Goal: Information Seeking & Learning: Learn about a topic

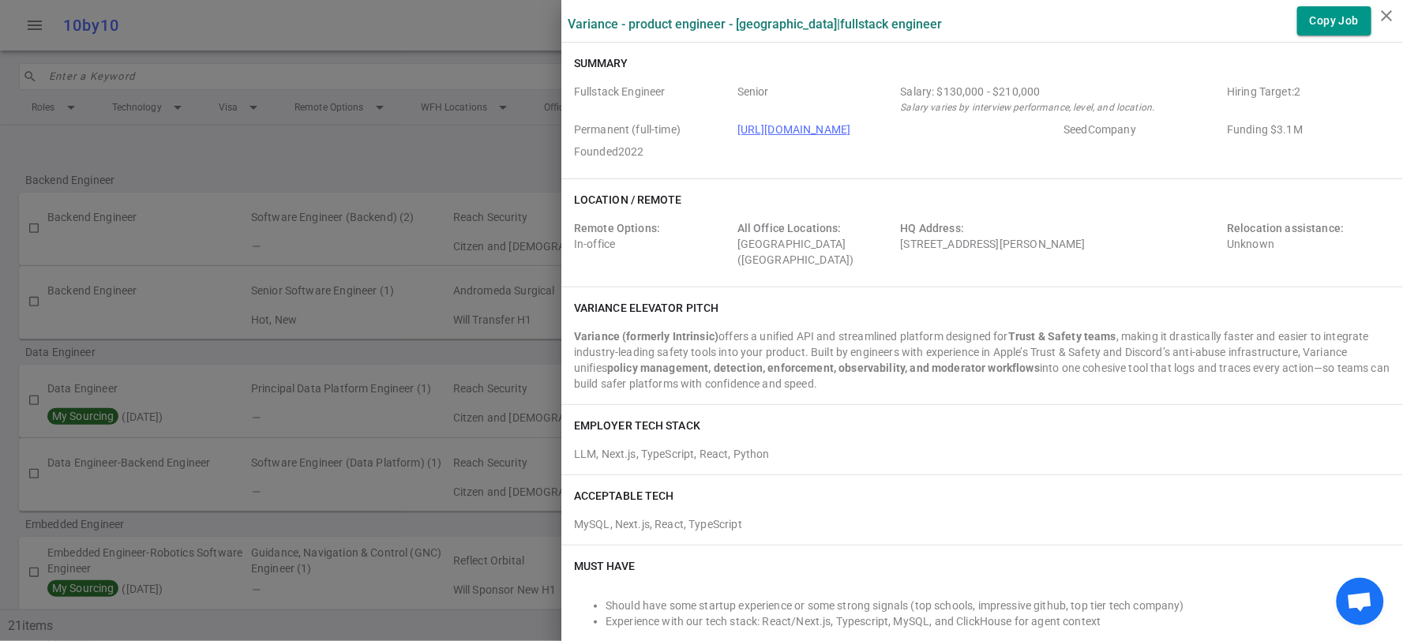
scroll to position [1105, 0]
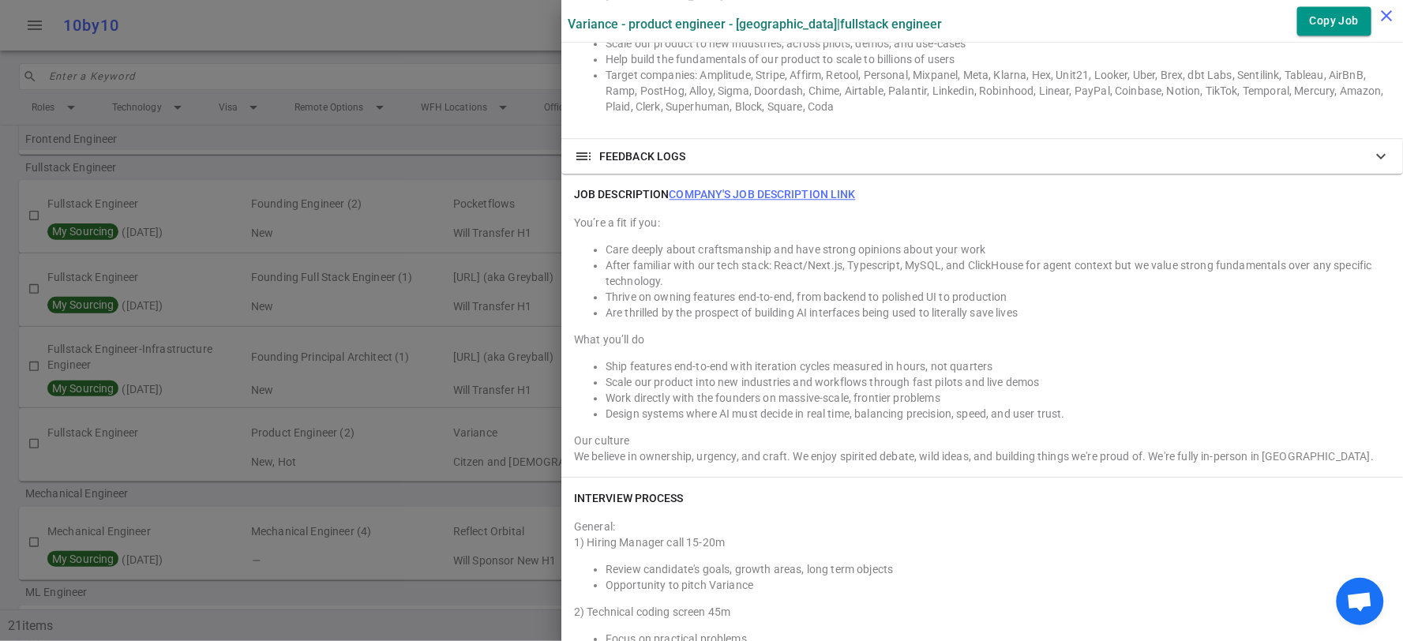
click at [1388, 17] on icon "close" at bounding box center [1386, 15] width 19 height 19
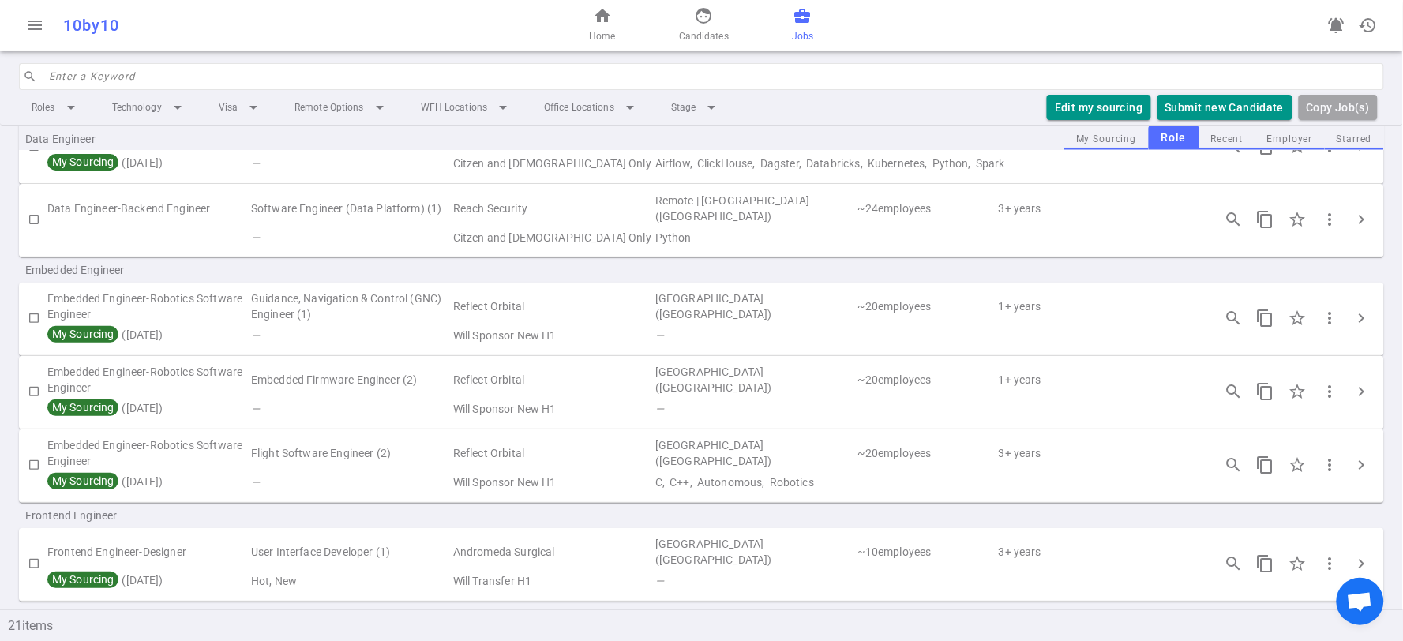
scroll to position [0, 0]
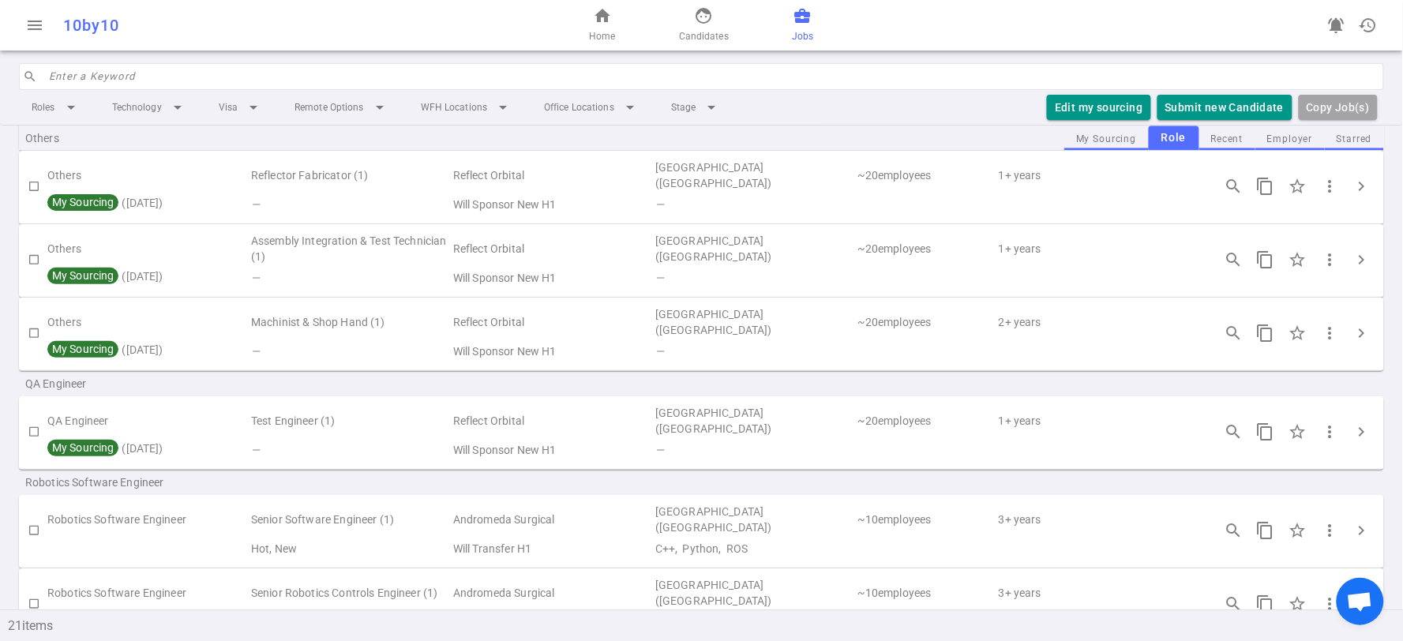
scroll to position [1370, 0]
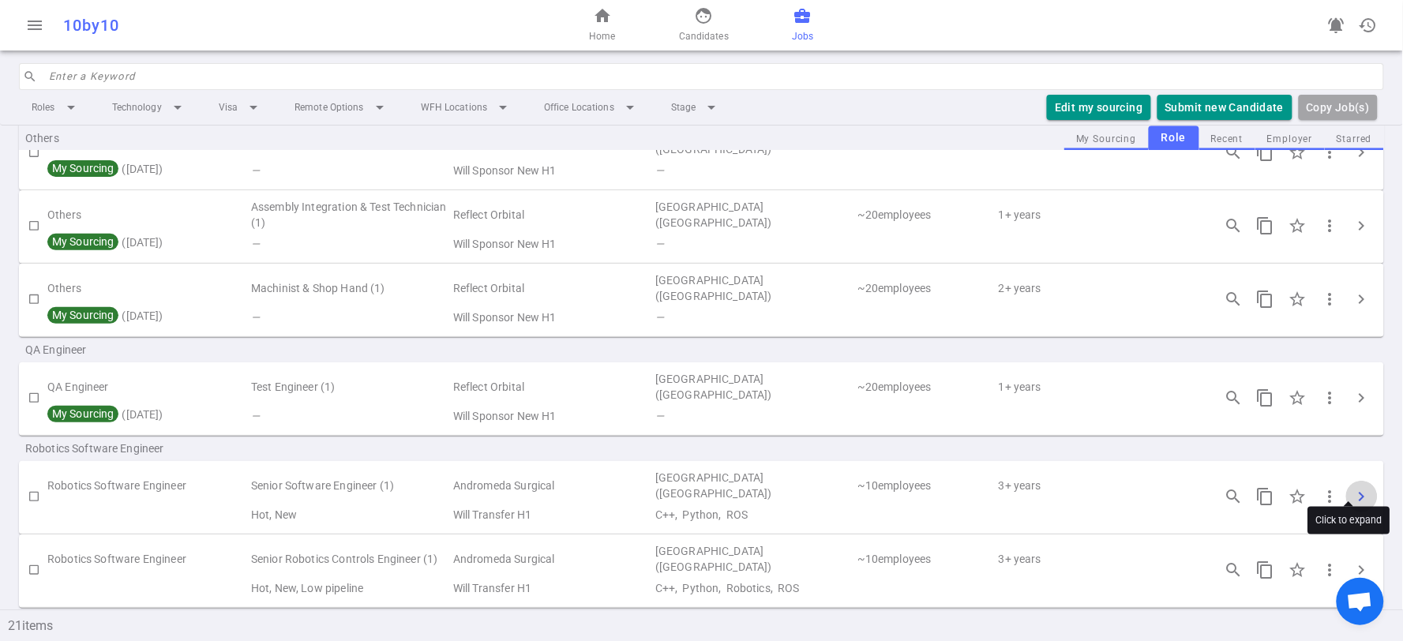
click at [1353, 487] on span "chevron_right" at bounding box center [1361, 496] width 19 height 19
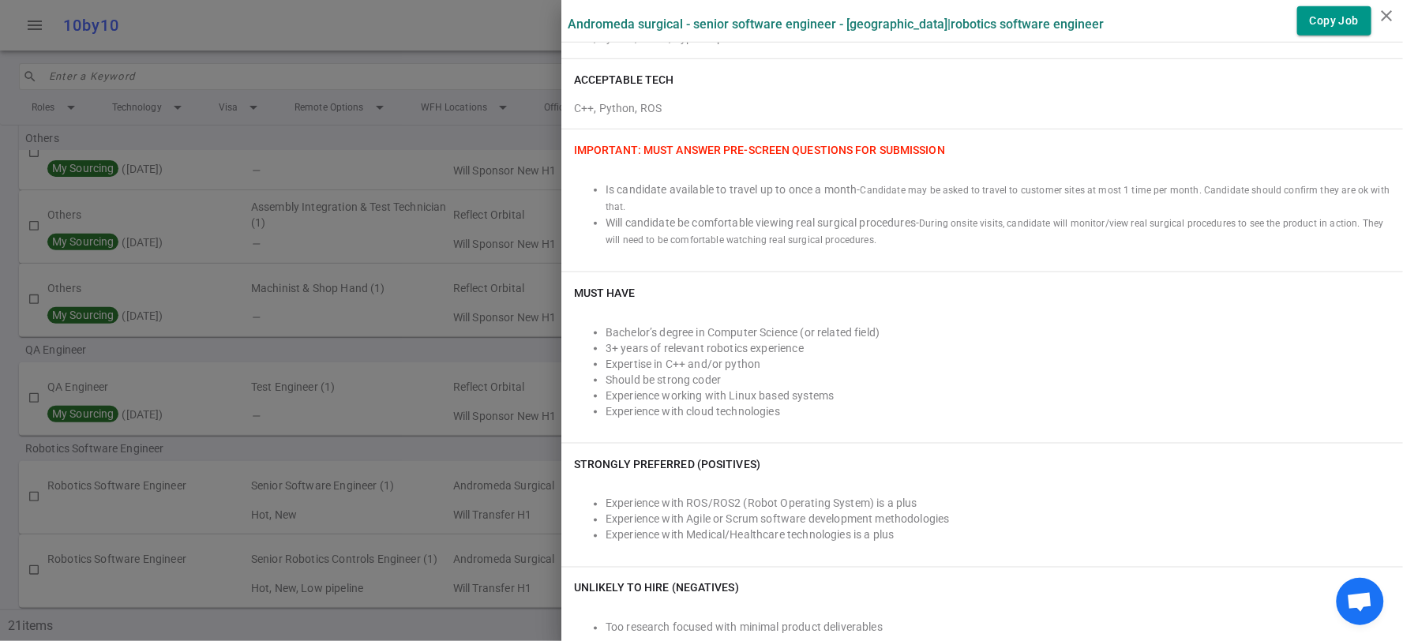
scroll to position [132, 0]
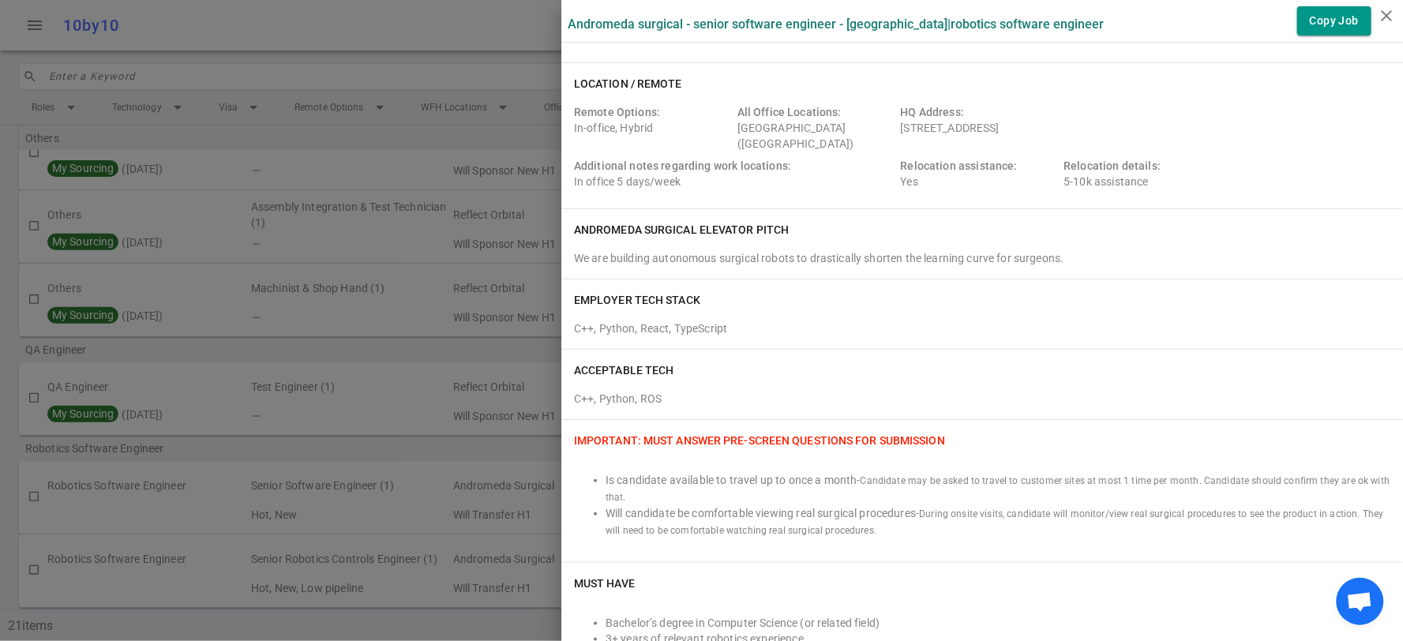
click at [1385, 21] on icon "close" at bounding box center [1386, 15] width 19 height 19
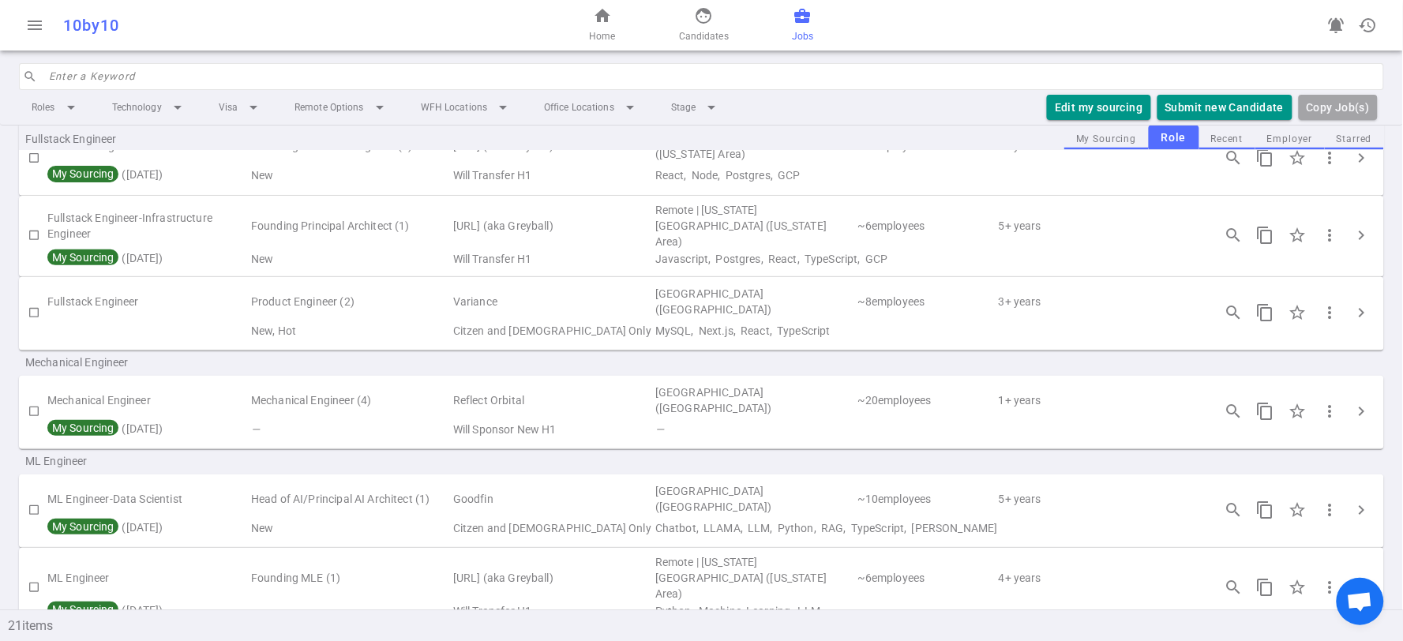
scroll to position [756, 0]
click at [605, 311] on td "Variance" at bounding box center [552, 304] width 202 height 36
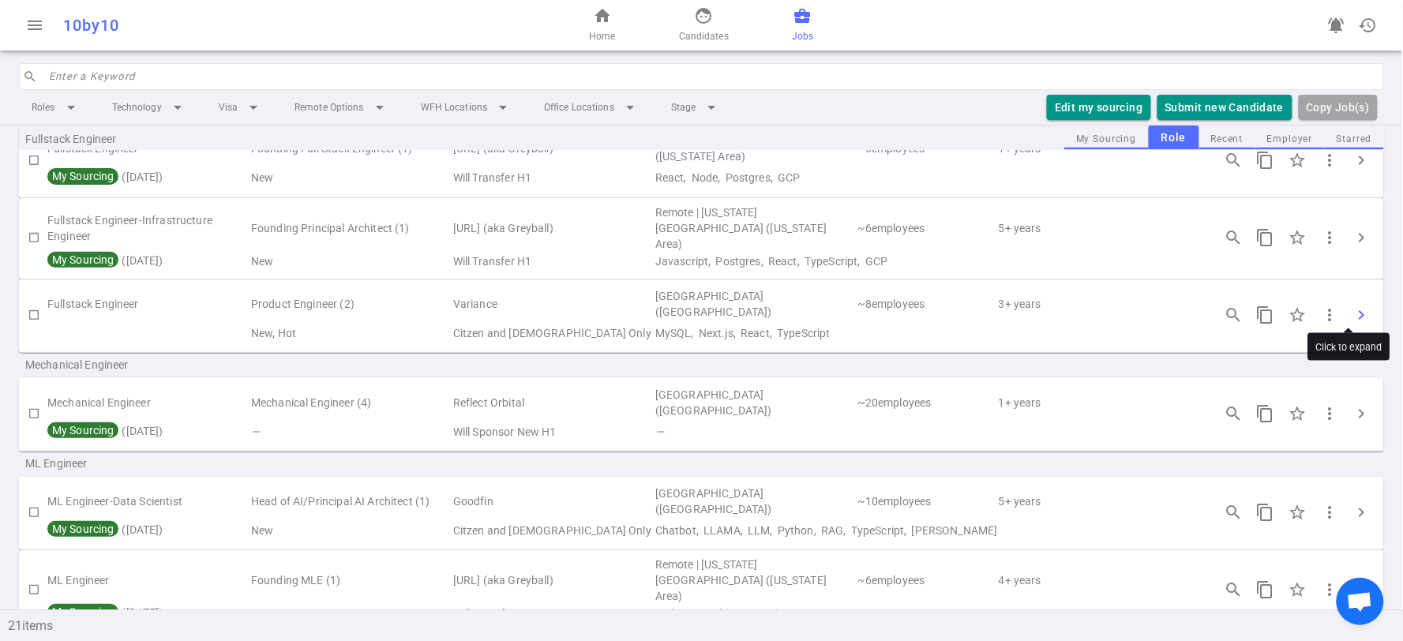
click at [1352, 305] on span "chevron_right" at bounding box center [1361, 314] width 19 height 19
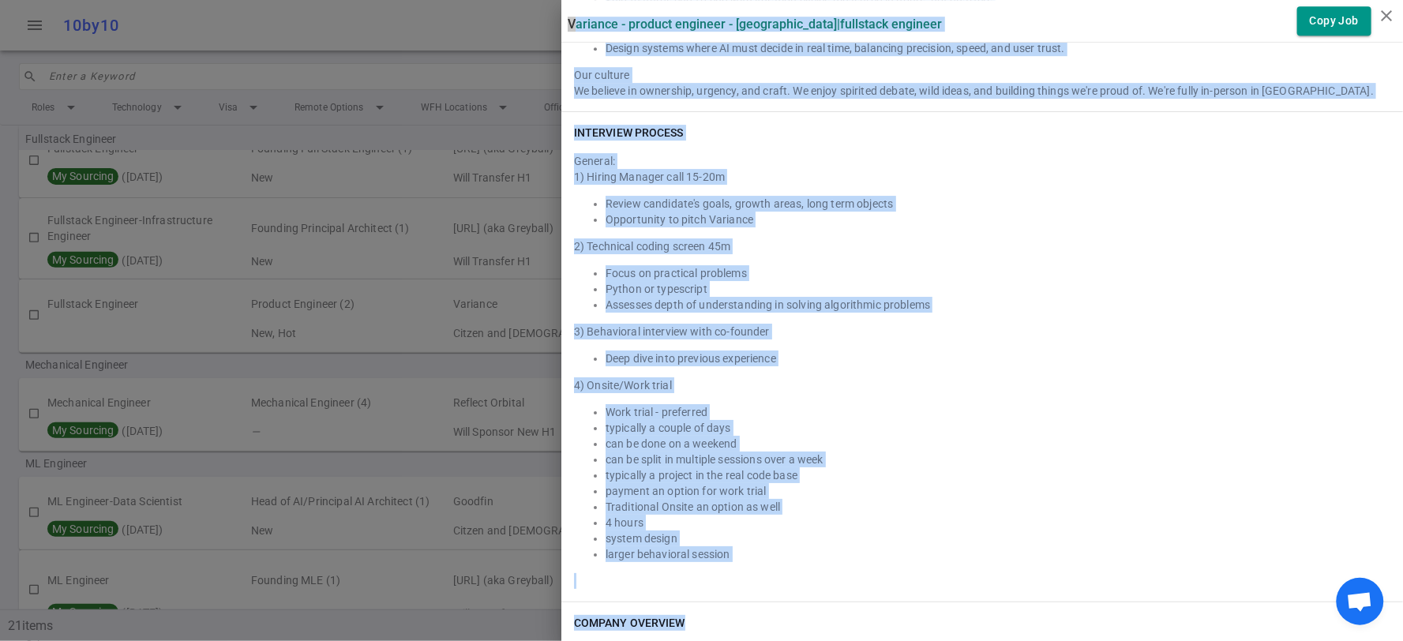
scroll to position [1832, 0]
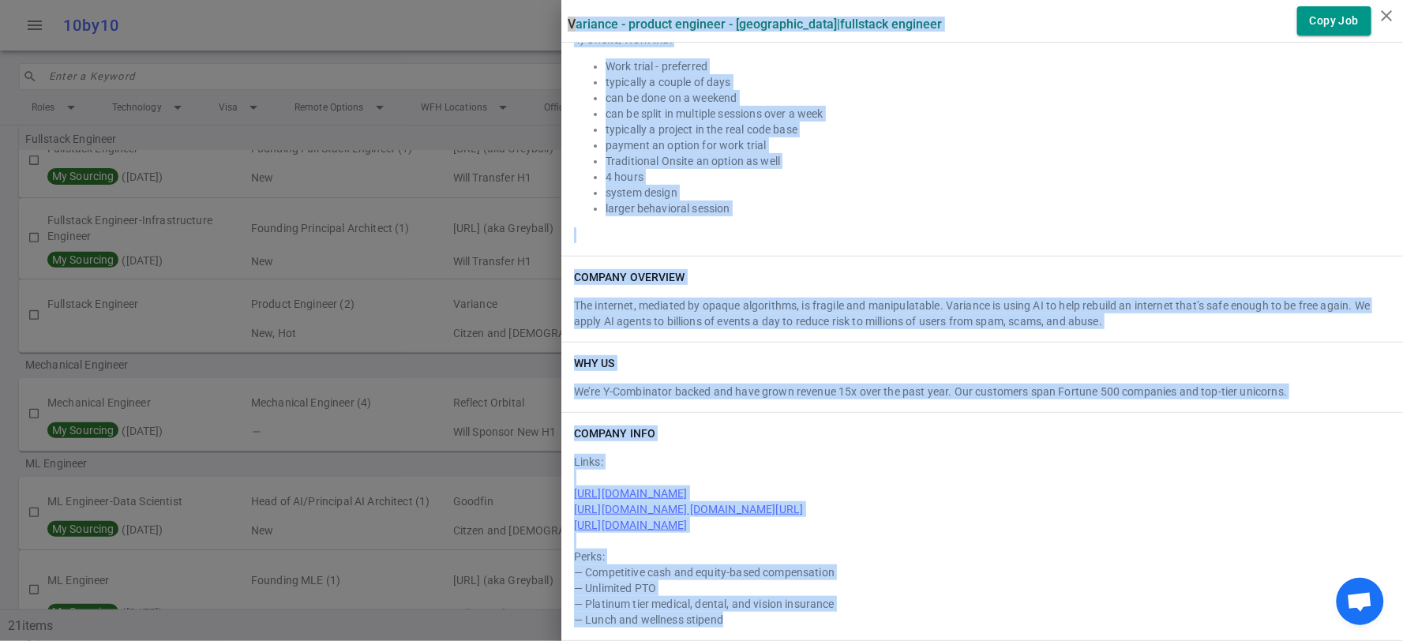
drag, startPoint x: 556, startPoint y: 18, endPoint x: 1009, endPoint y: 611, distance: 746.1
copy div "Loremips - Dolorsi Ametcons - Adi Elitseddo | Eiusmodte Incididu Utla Etd Magna…"
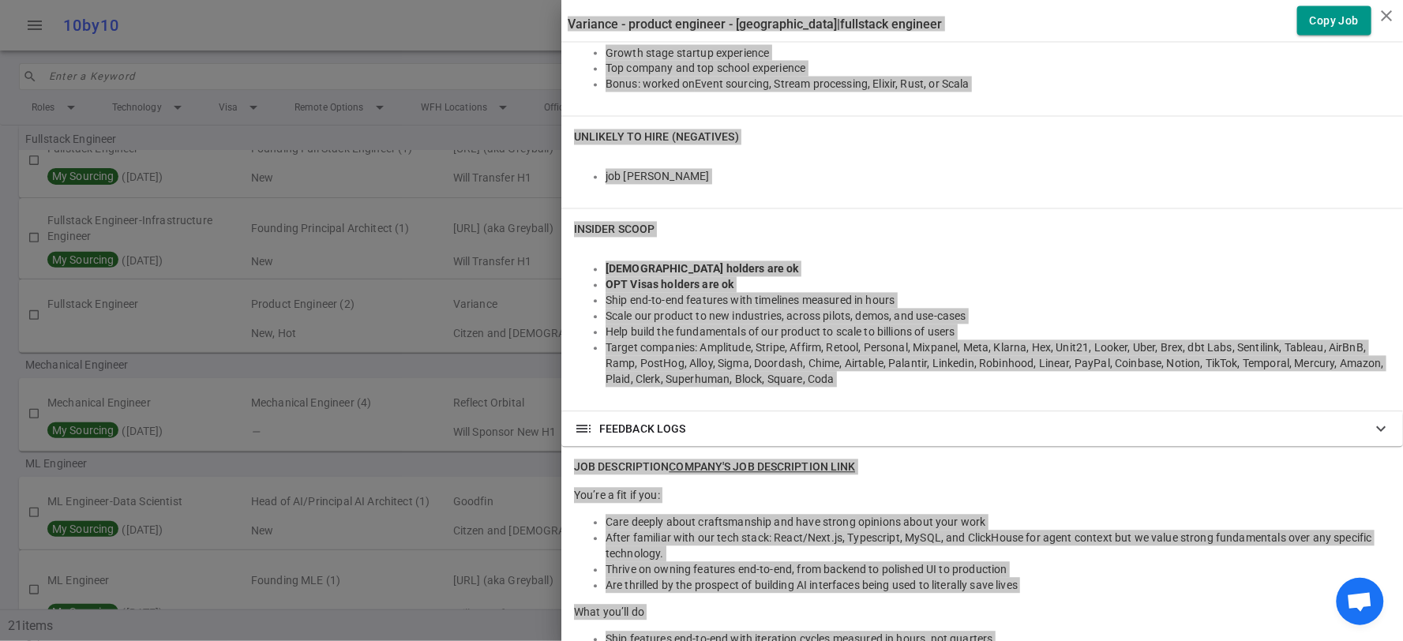
scroll to position [429, 0]
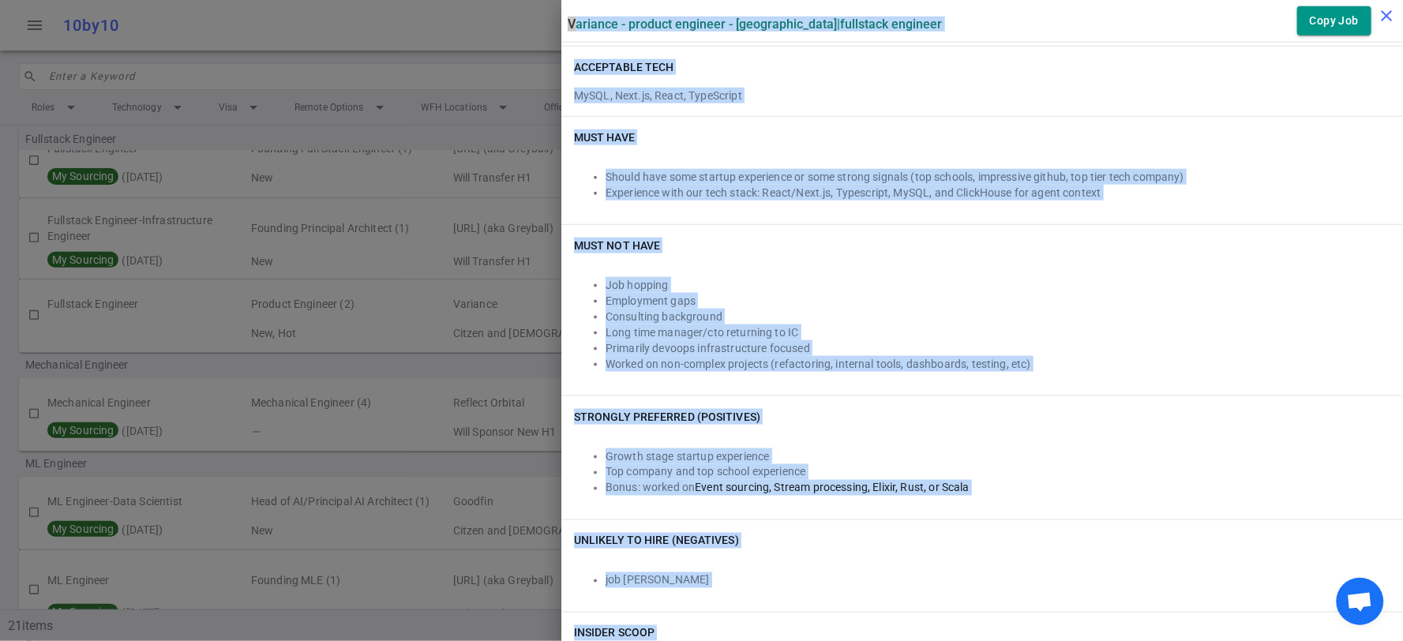
click at [1389, 13] on icon "close" at bounding box center [1386, 15] width 19 height 19
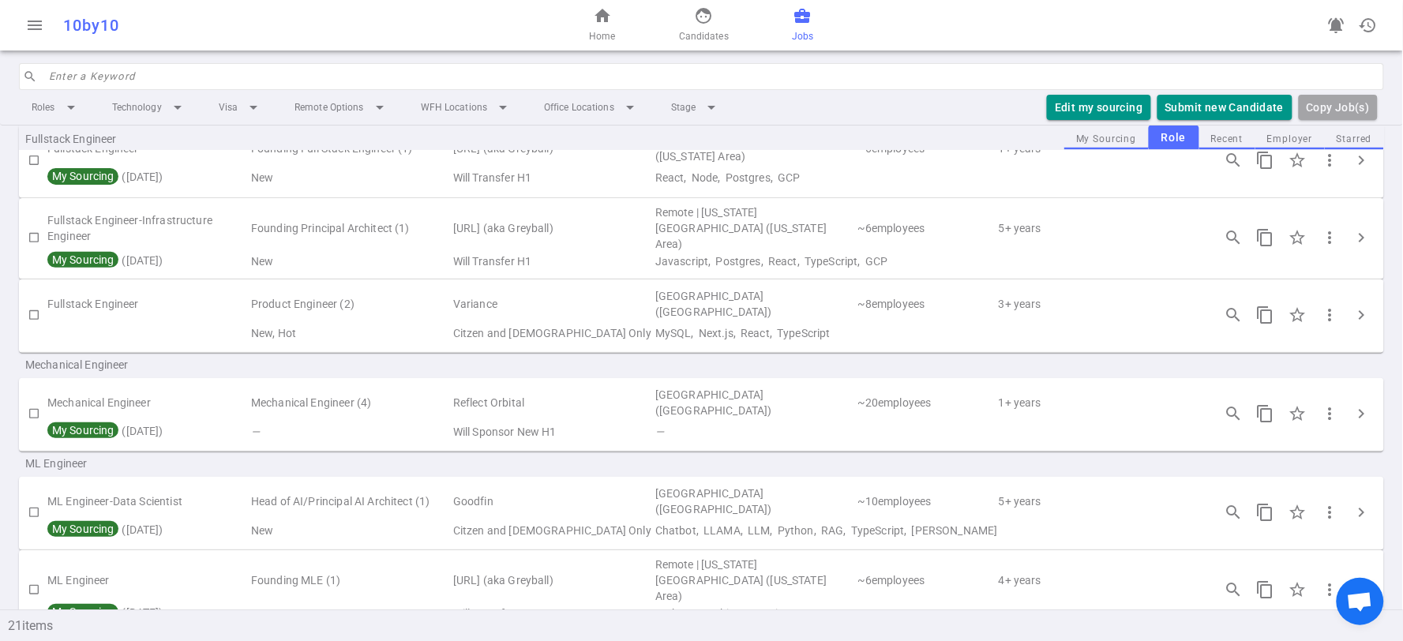
scroll to position [1370, 0]
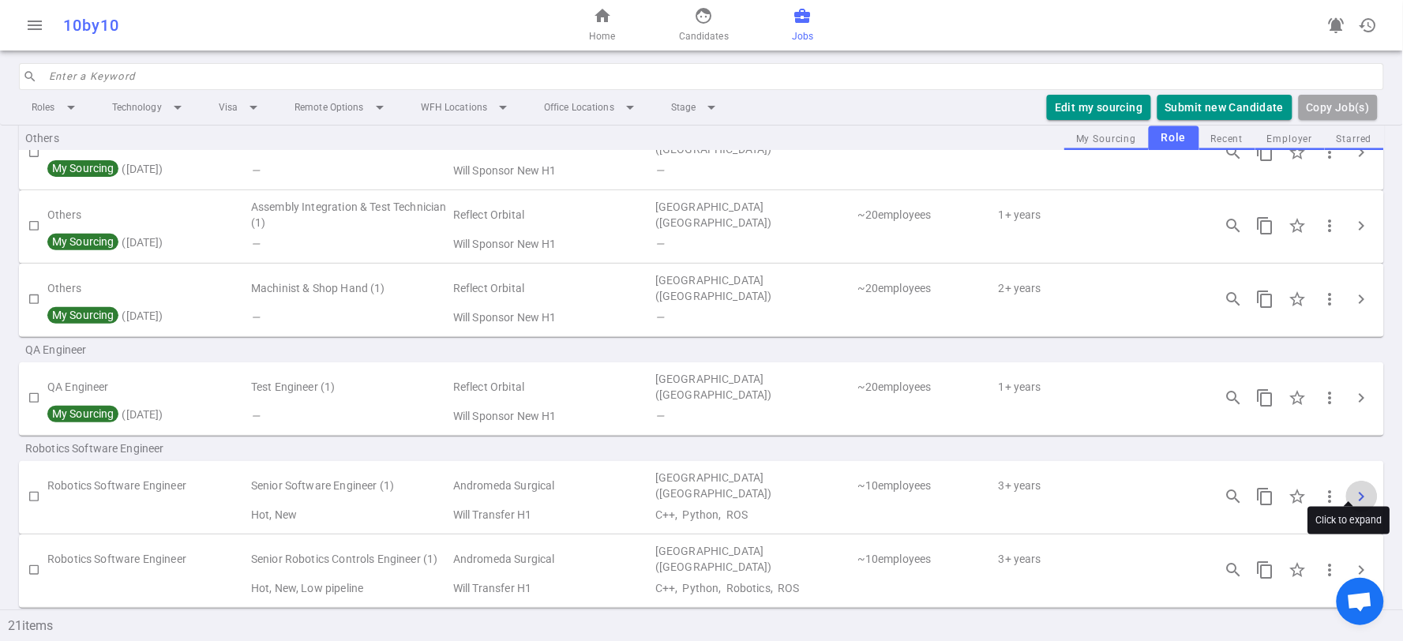
click at [1352, 487] on span "chevron_right" at bounding box center [1361, 496] width 19 height 19
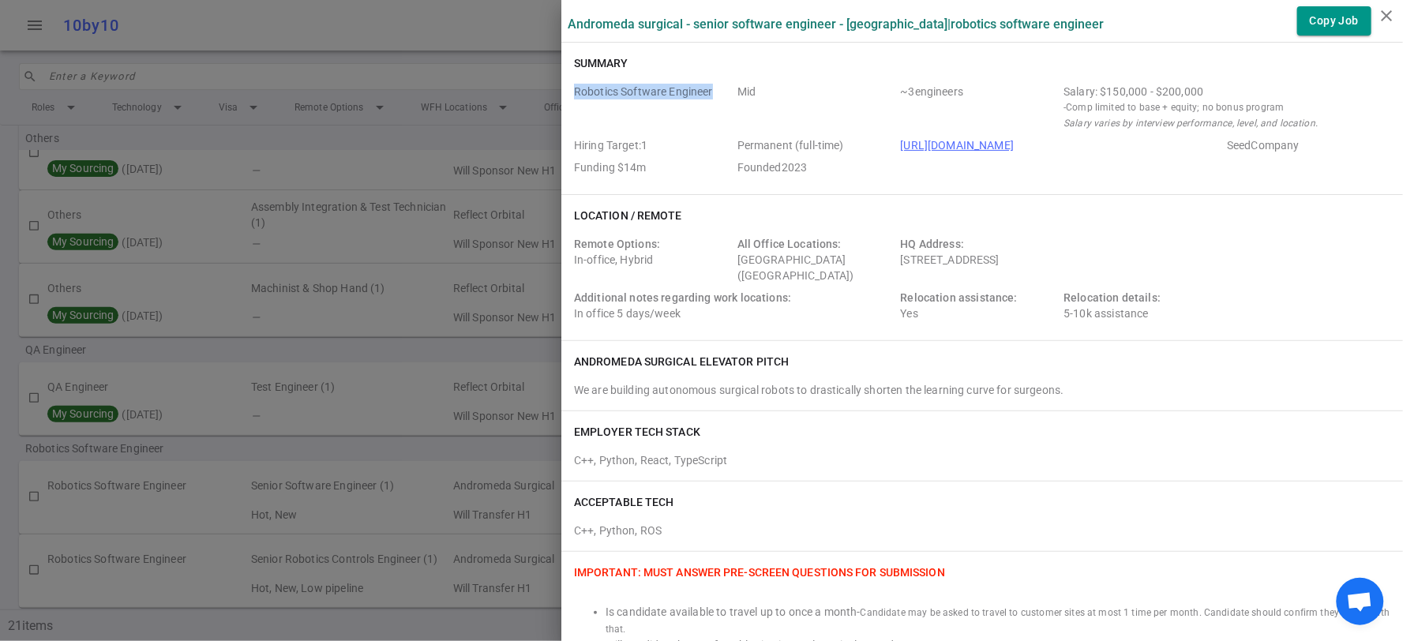
drag, startPoint x: 558, startPoint y: 87, endPoint x: 703, endPoint y: 92, distance: 145.3
click at [703, 92] on div "Summary Robotics Software Engineer Mid ~ 3 engineers Salary: $150,000 - $200,00…" at bounding box center [981, 119] width 841 height 152
copy span "Robotics Software Engineer"
click at [561, 19] on div "Andromeda Surgical - Senior Software Engineer - [GEOGRAPHIC_DATA] | Robotics So…" at bounding box center [981, 20] width 841 height 29
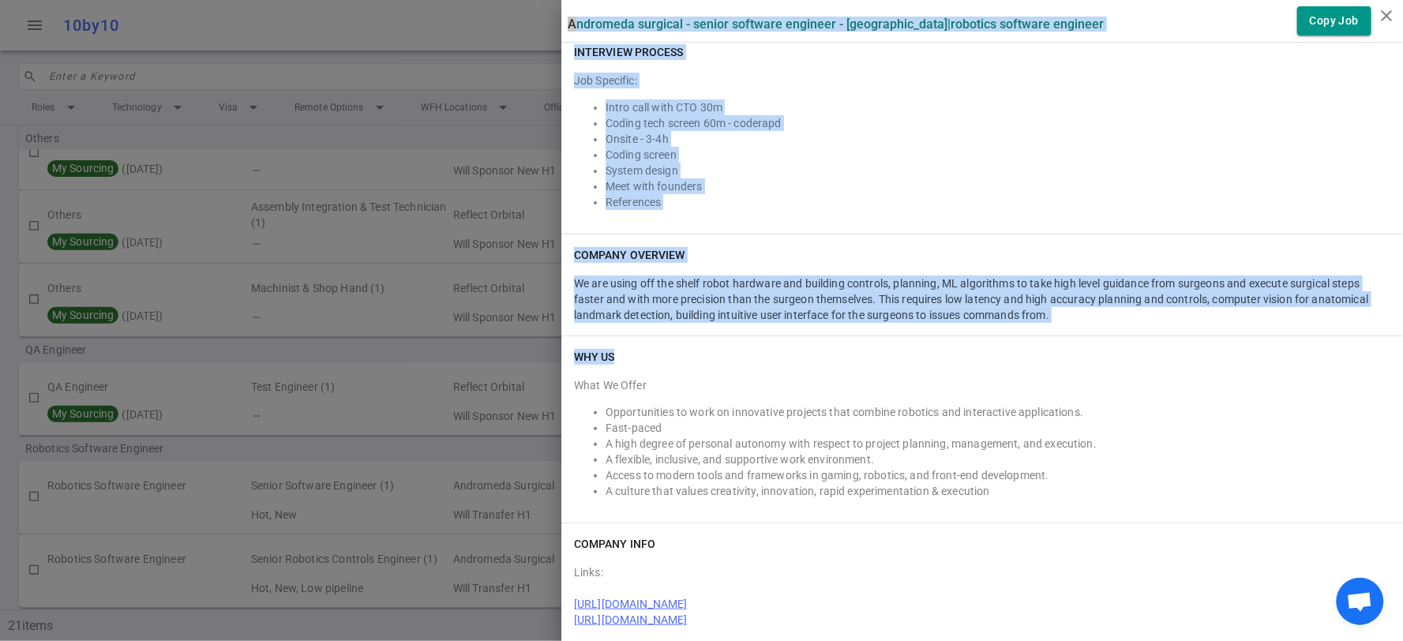
scroll to position [1798, 0]
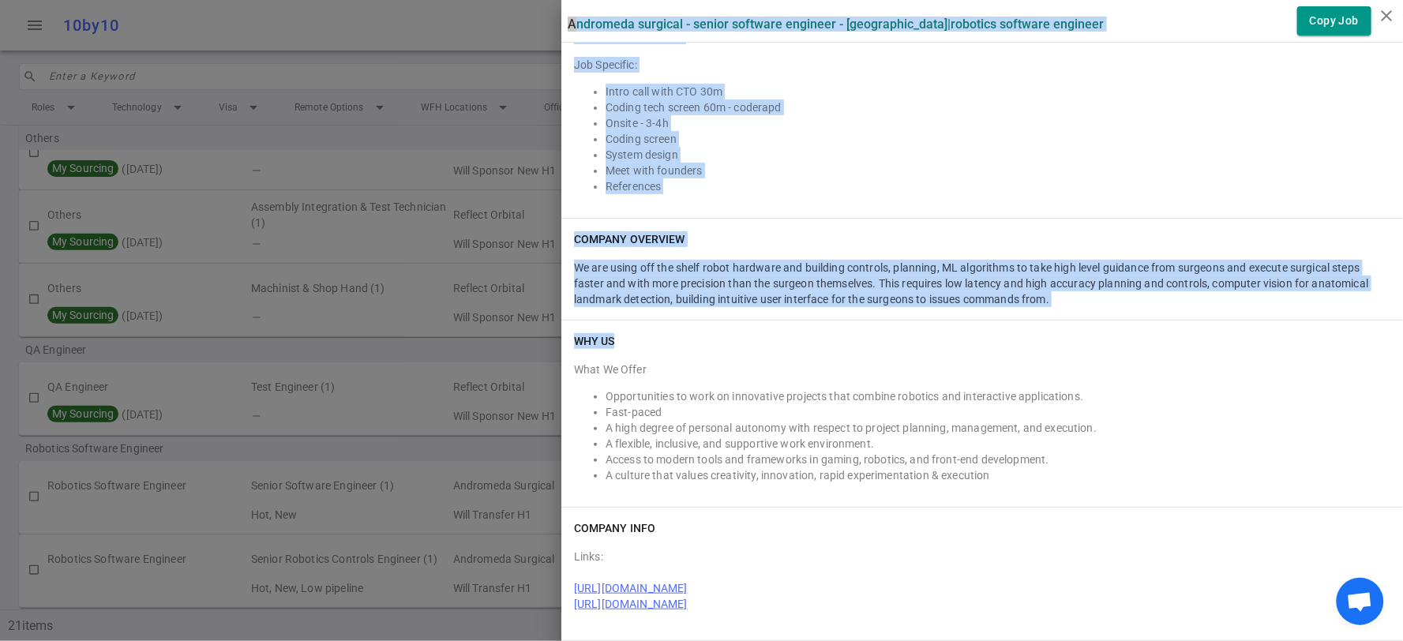
drag, startPoint x: 556, startPoint y: 21, endPoint x: 1086, endPoint y: 609, distance: 791.3
copy div "Loremipsu Dolorsit - Ametco Adipisci Elitsedd - Eiusm Tem Incididun | Utlabore …"
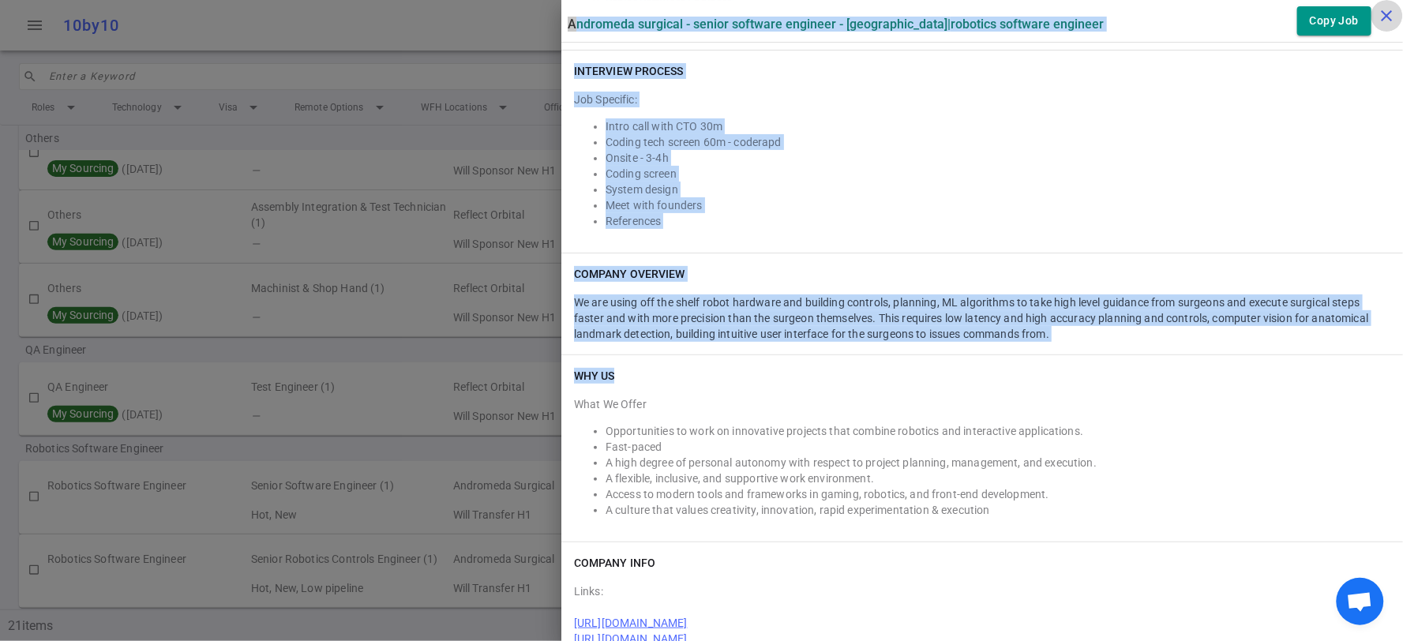
click at [1384, 14] on icon "close" at bounding box center [1386, 15] width 19 height 19
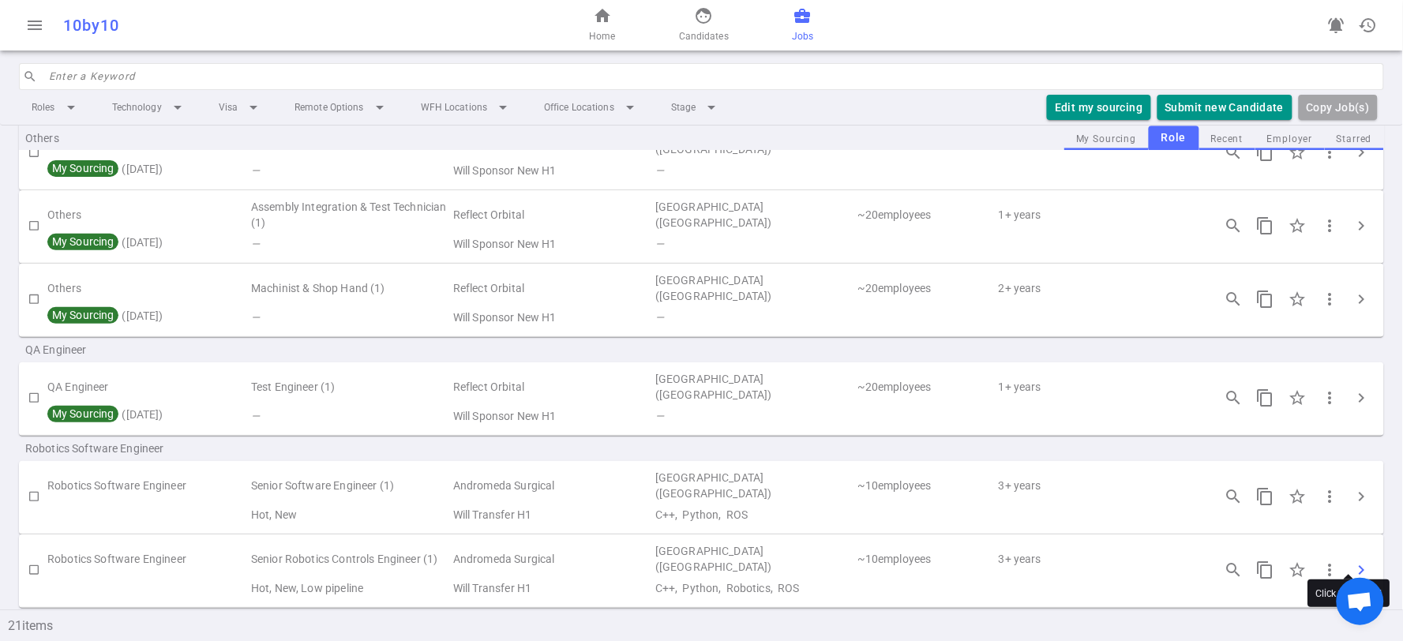
click at [1352, 560] on span "chevron_right" at bounding box center [1361, 569] width 19 height 19
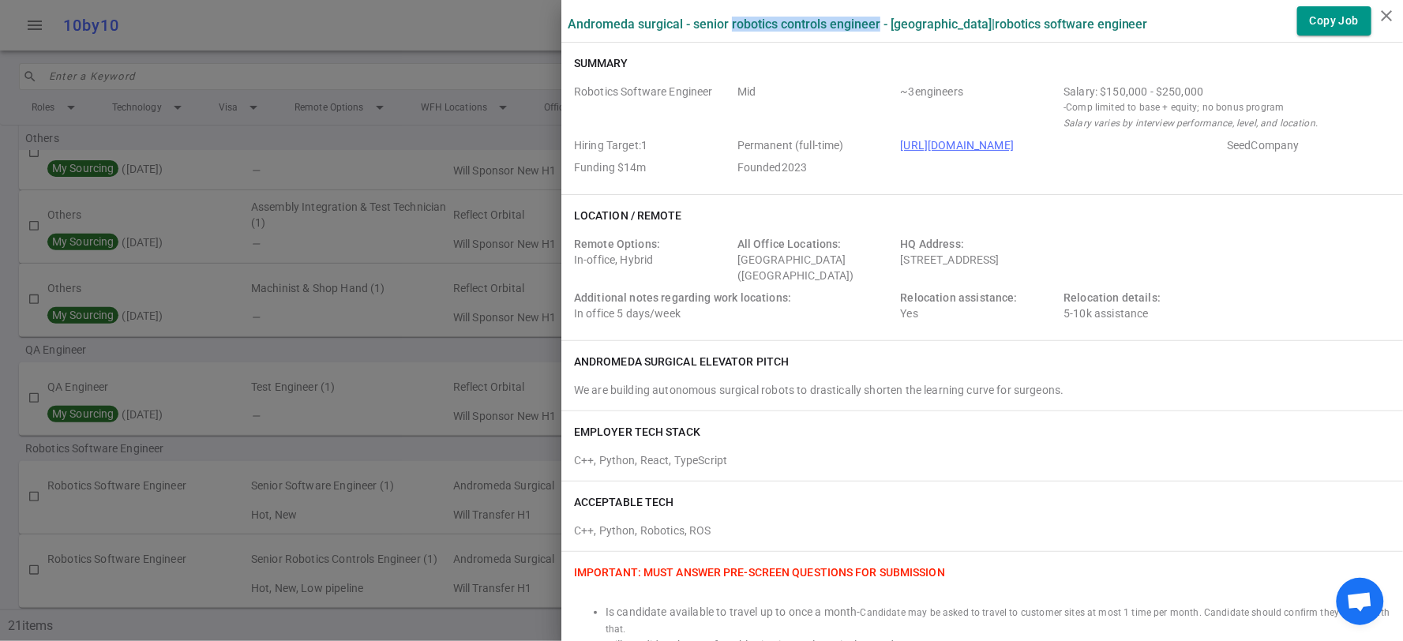
drag, startPoint x: 717, startPoint y: 21, endPoint x: 864, endPoint y: 26, distance: 147.7
click at [864, 26] on label "Andromeda Surgical - Senior Robotics Controls Engineer - [GEOGRAPHIC_DATA] | Ro…" at bounding box center [858, 24] width 580 height 15
copy label "Robotics Controls Engineer"
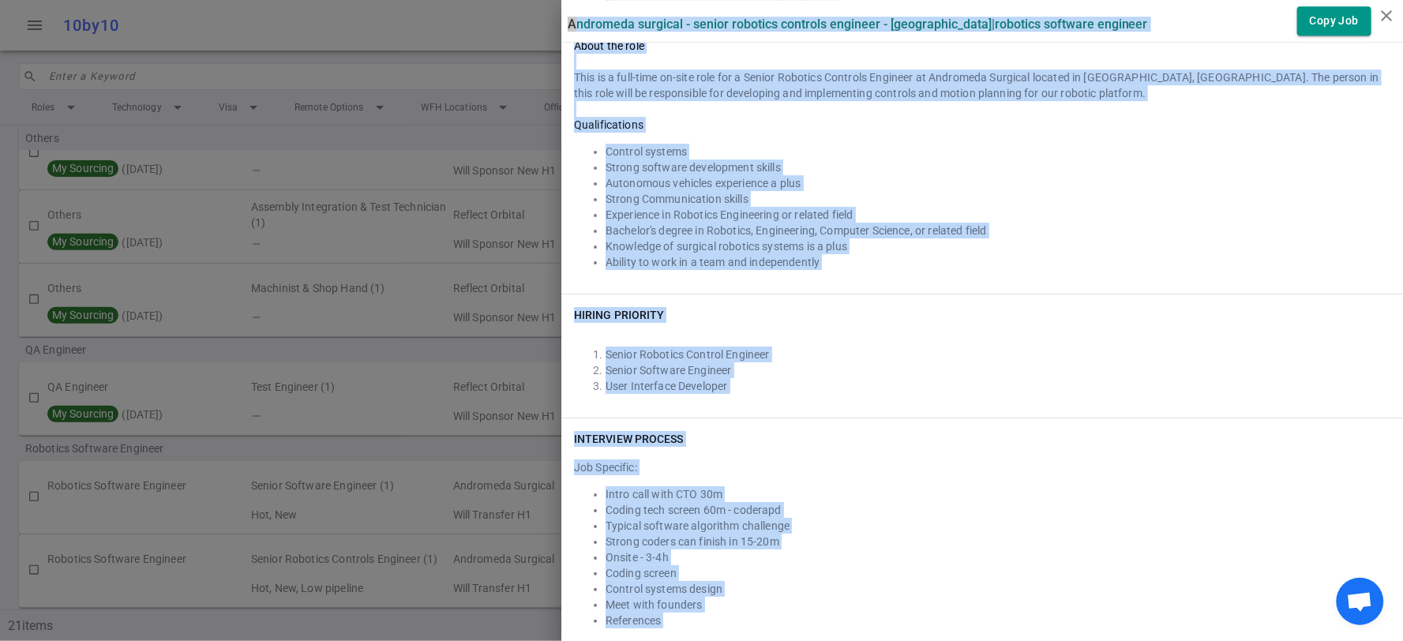
scroll to position [1903, 0]
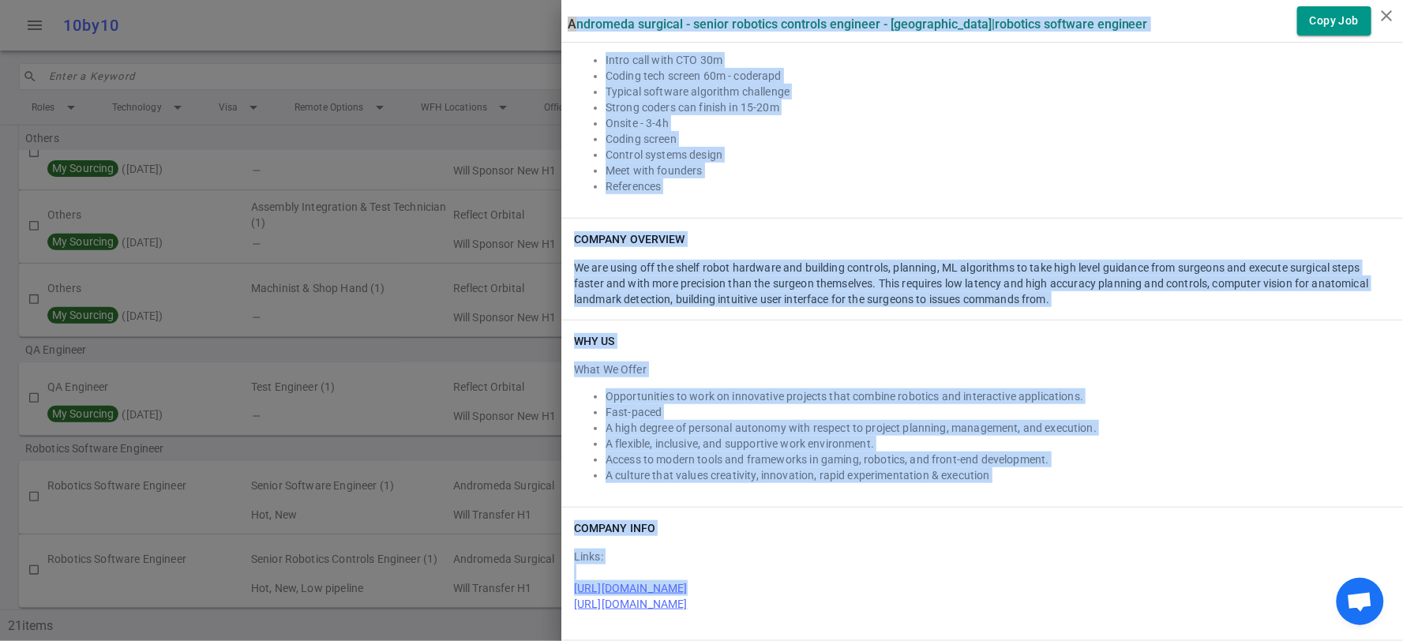
drag, startPoint x: 553, startPoint y: 17, endPoint x: 1118, endPoint y: 617, distance: 825.3
copy div "Loremipsu Dolorsit - Ametco Adipisci Elitsedd Eiusmodt - Incid Utl Etdolorem | …"
